Goal: Entertainment & Leisure: Browse casually

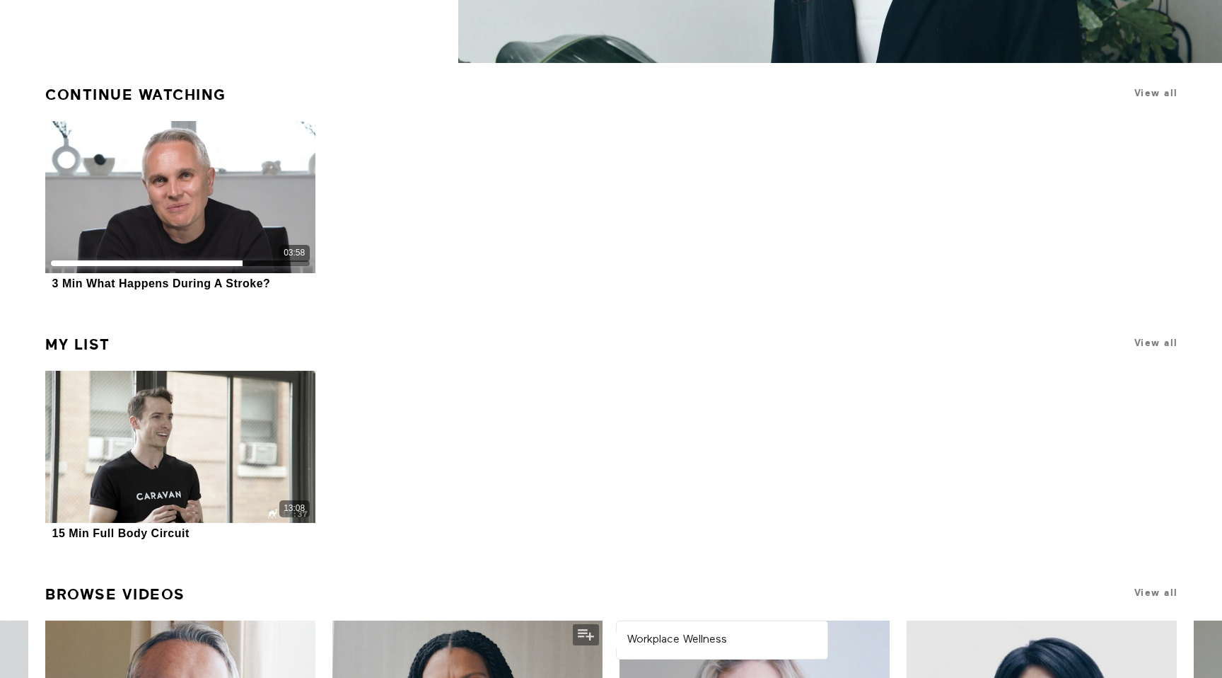
scroll to position [199, 0]
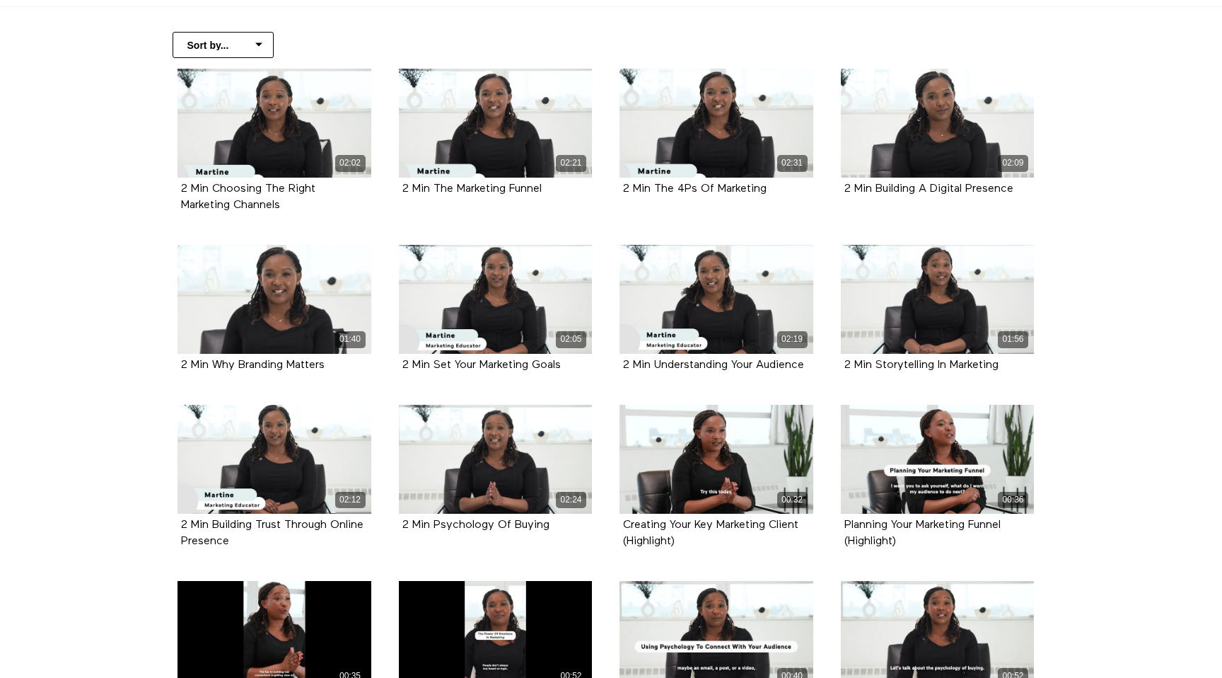
scroll to position [292, 0]
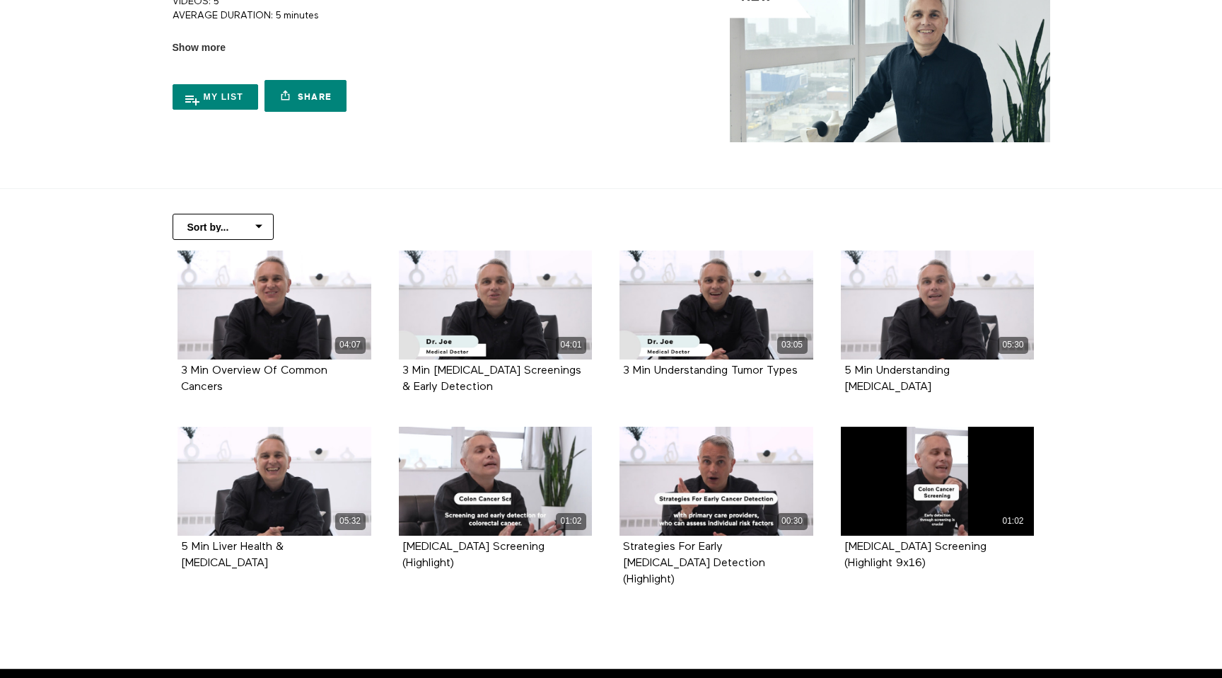
scroll to position [141, 0]
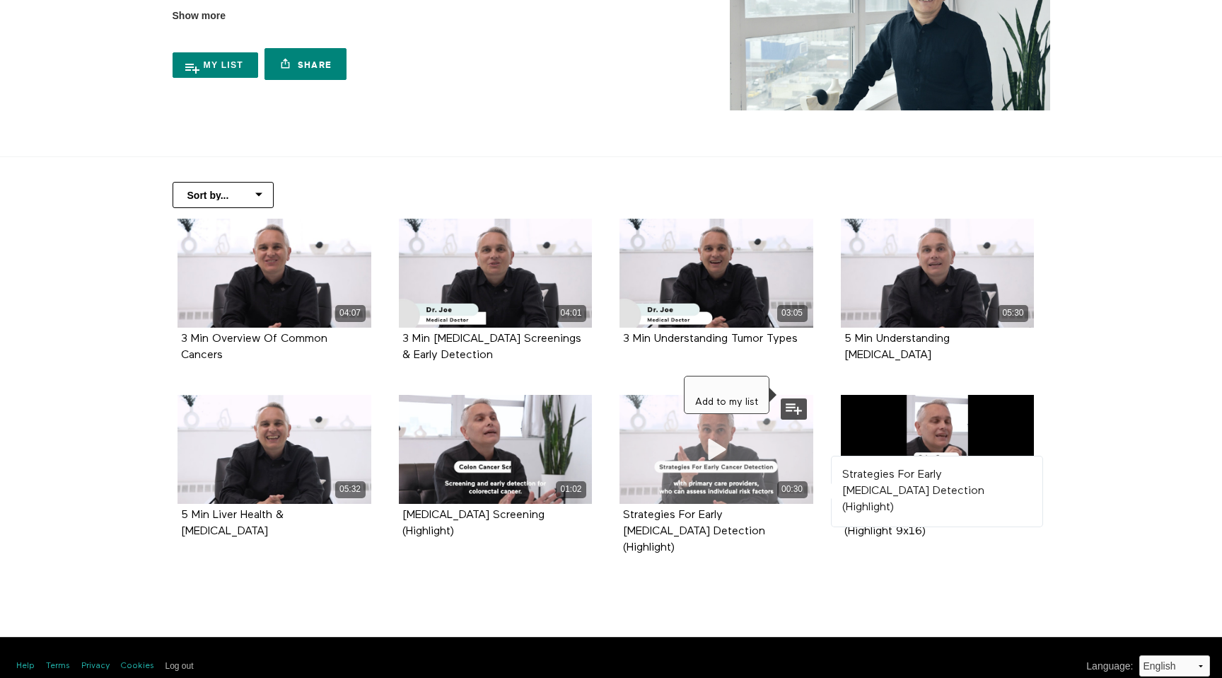
click at [797, 412] on button at bounding box center [794, 408] width 26 height 21
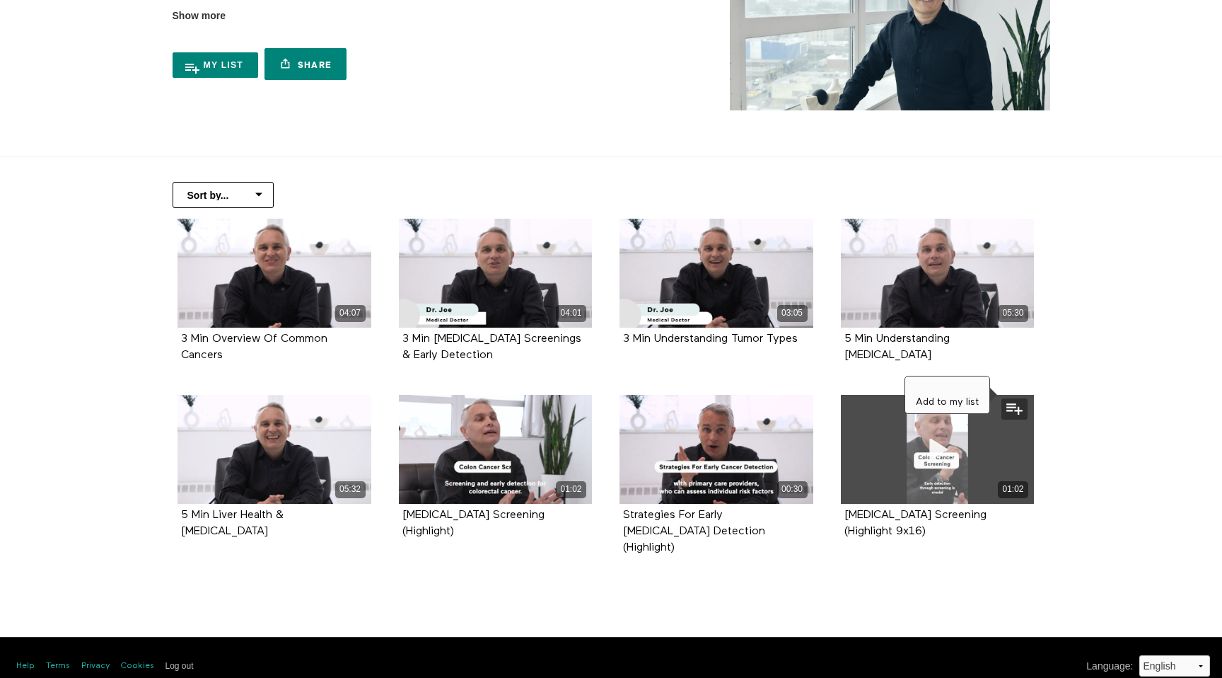
click at [1017, 410] on button at bounding box center [1015, 408] width 26 height 21
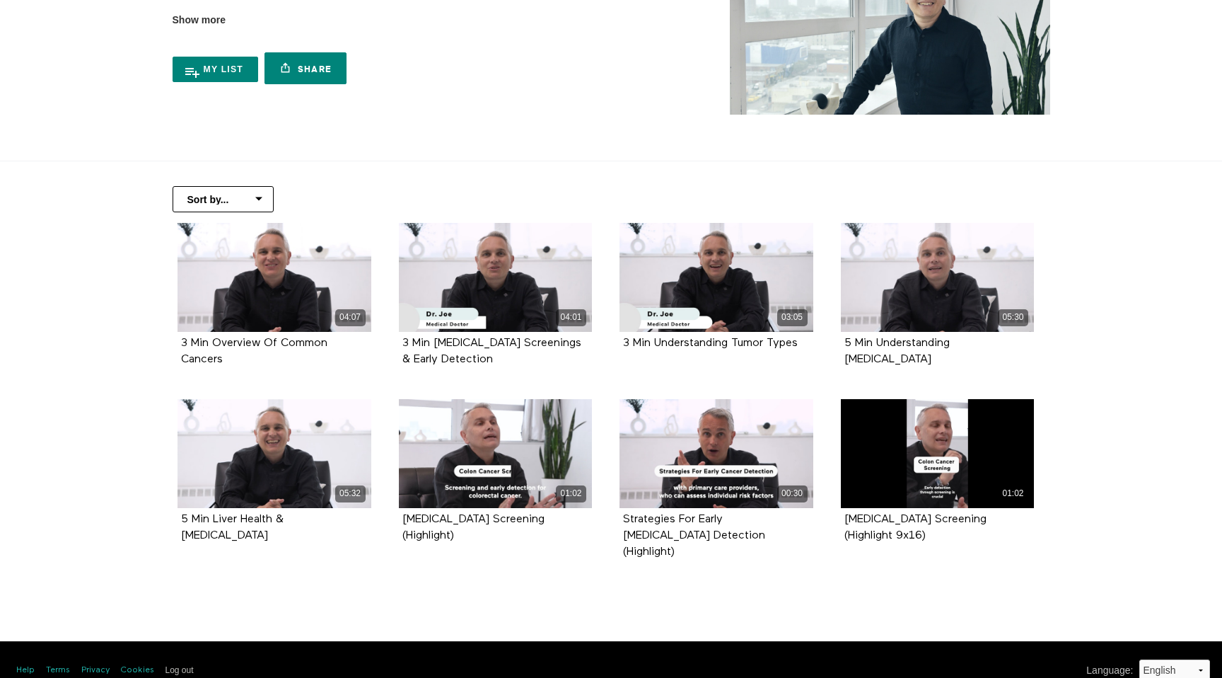
scroll to position [141, 0]
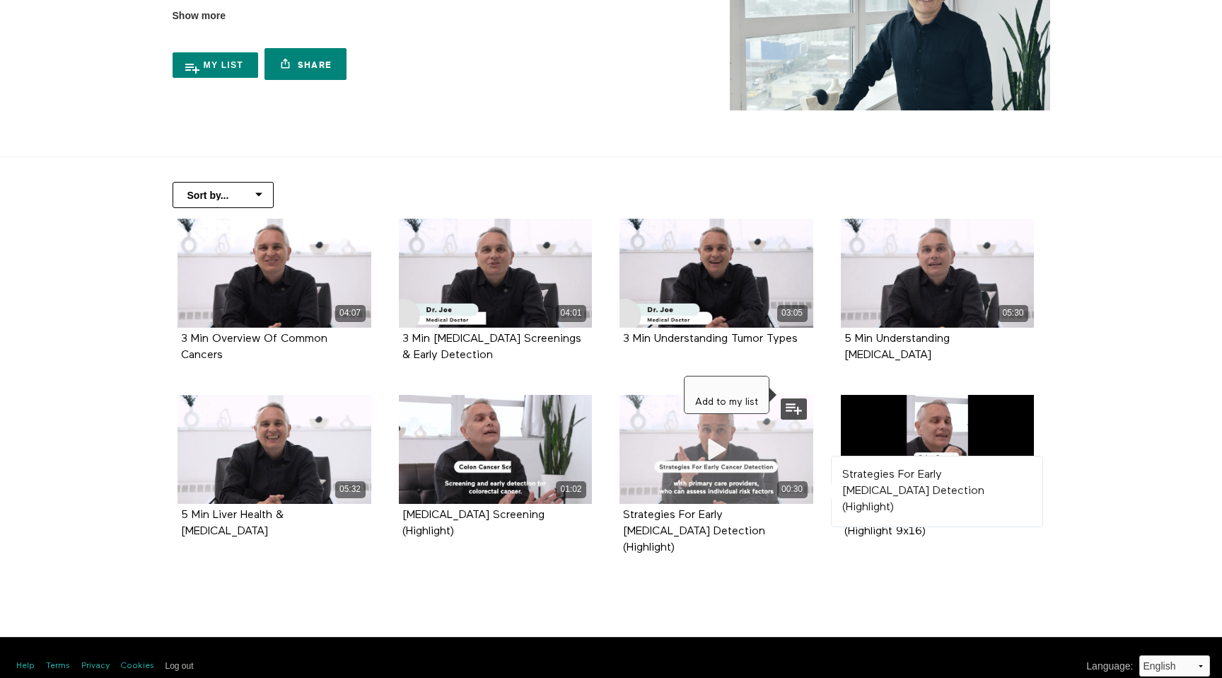
click at [798, 409] on button at bounding box center [794, 408] width 26 height 21
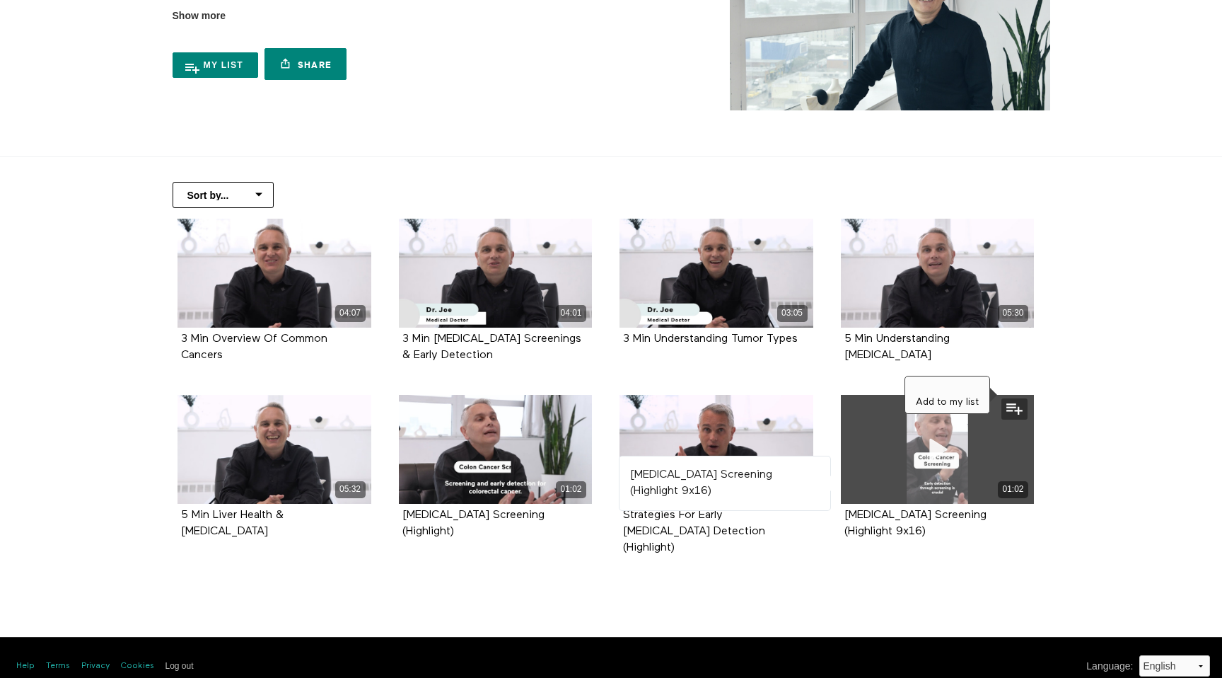
click at [1014, 407] on button at bounding box center [1015, 408] width 26 height 21
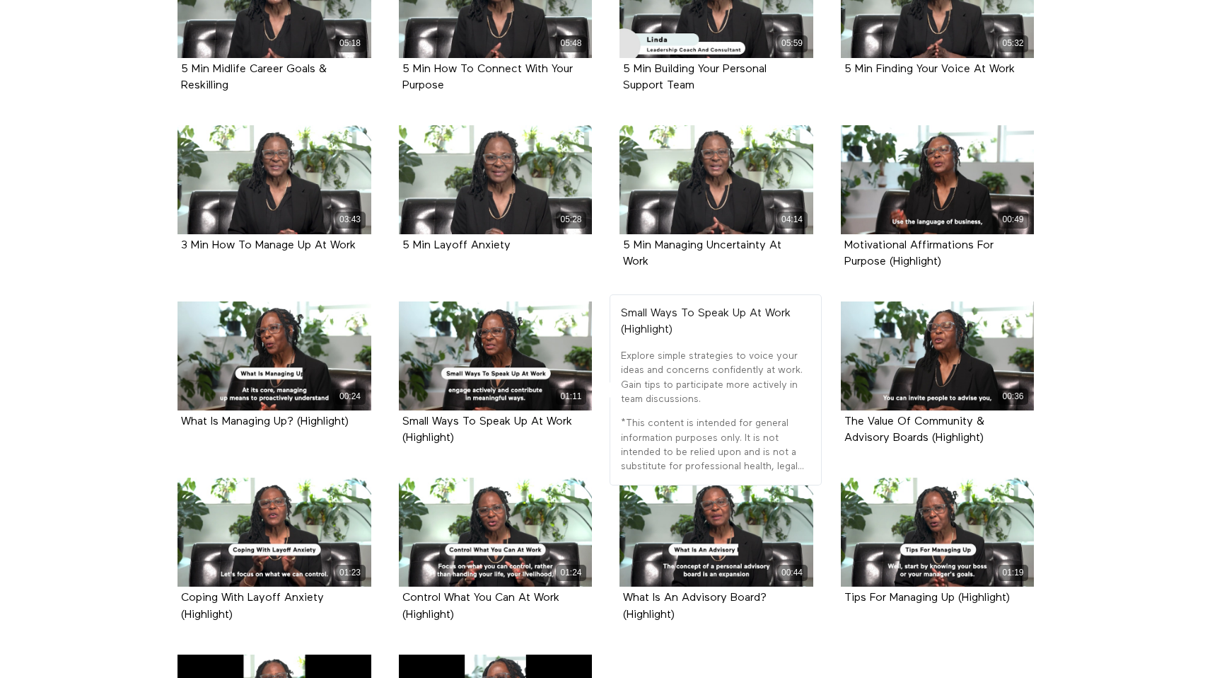
scroll to position [408, 0]
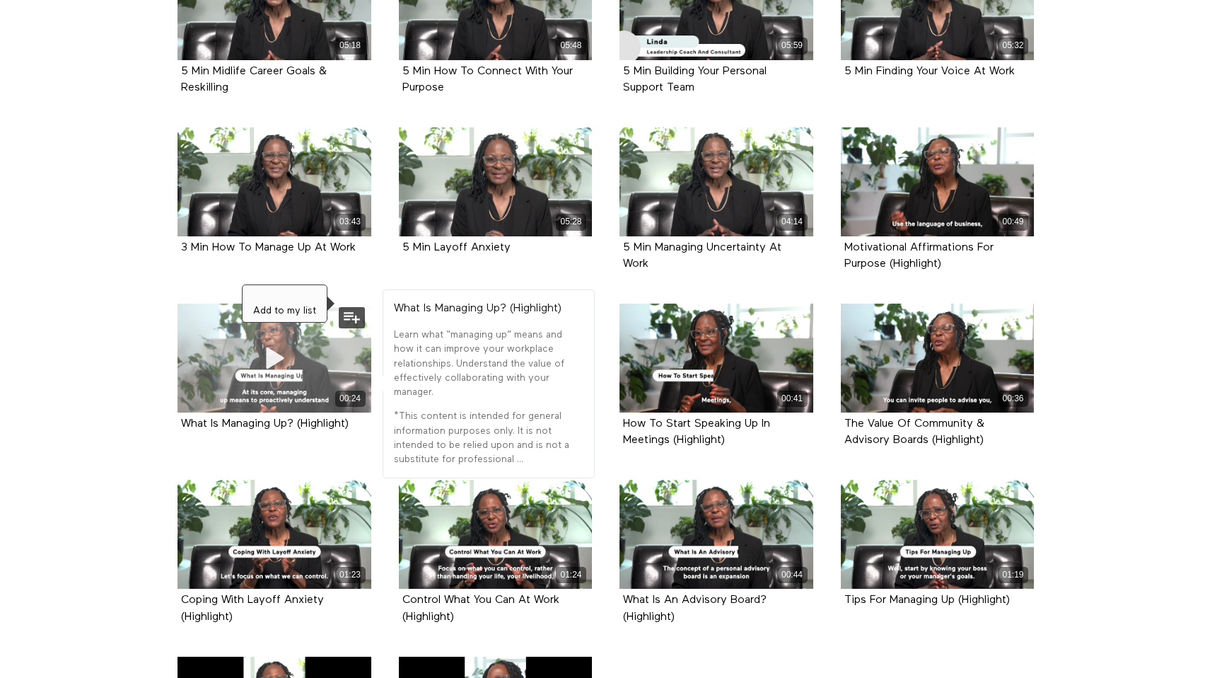
click at [354, 318] on button at bounding box center [352, 317] width 26 height 21
